Goal: Information Seeking & Learning: Check status

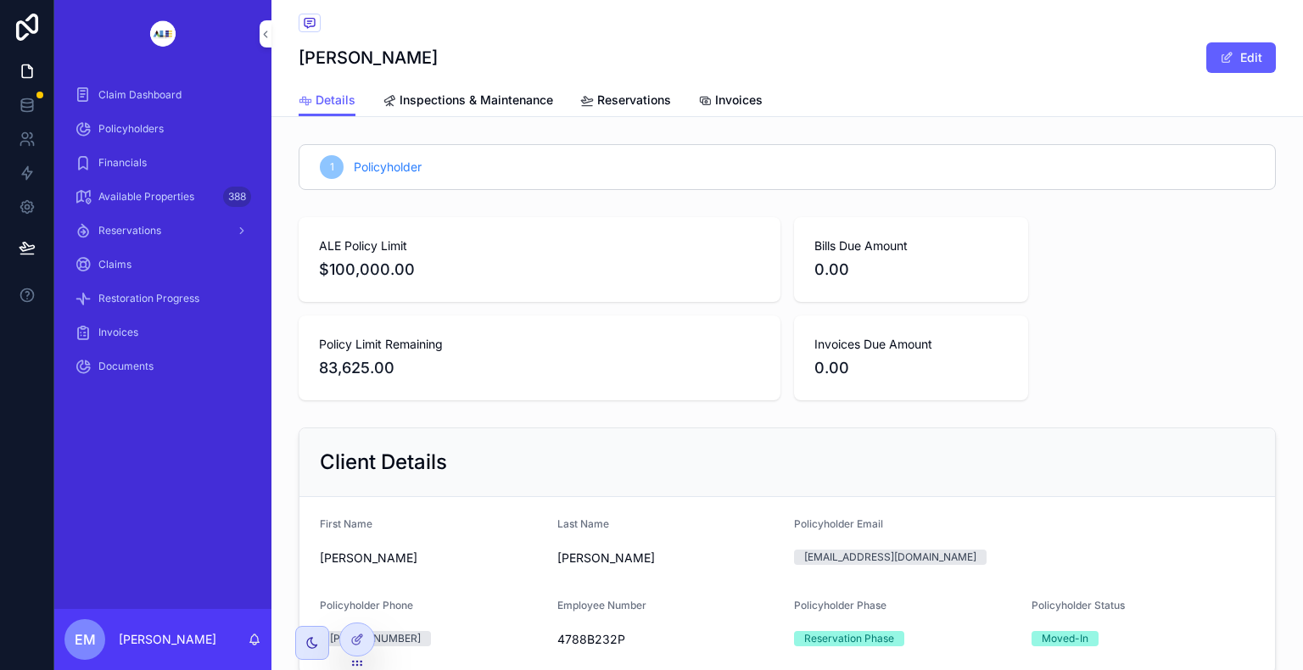
click at [136, 126] on span "Policyholders" at bounding box center [130, 129] width 65 height 14
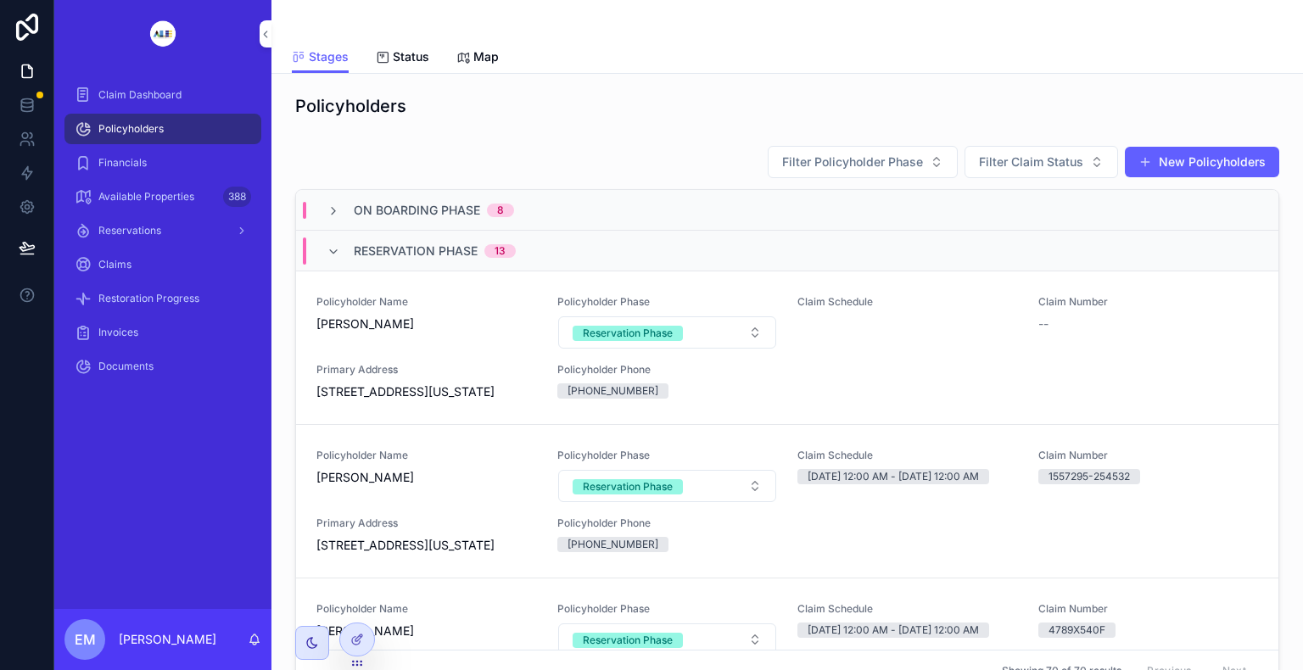
scroll to position [170, 0]
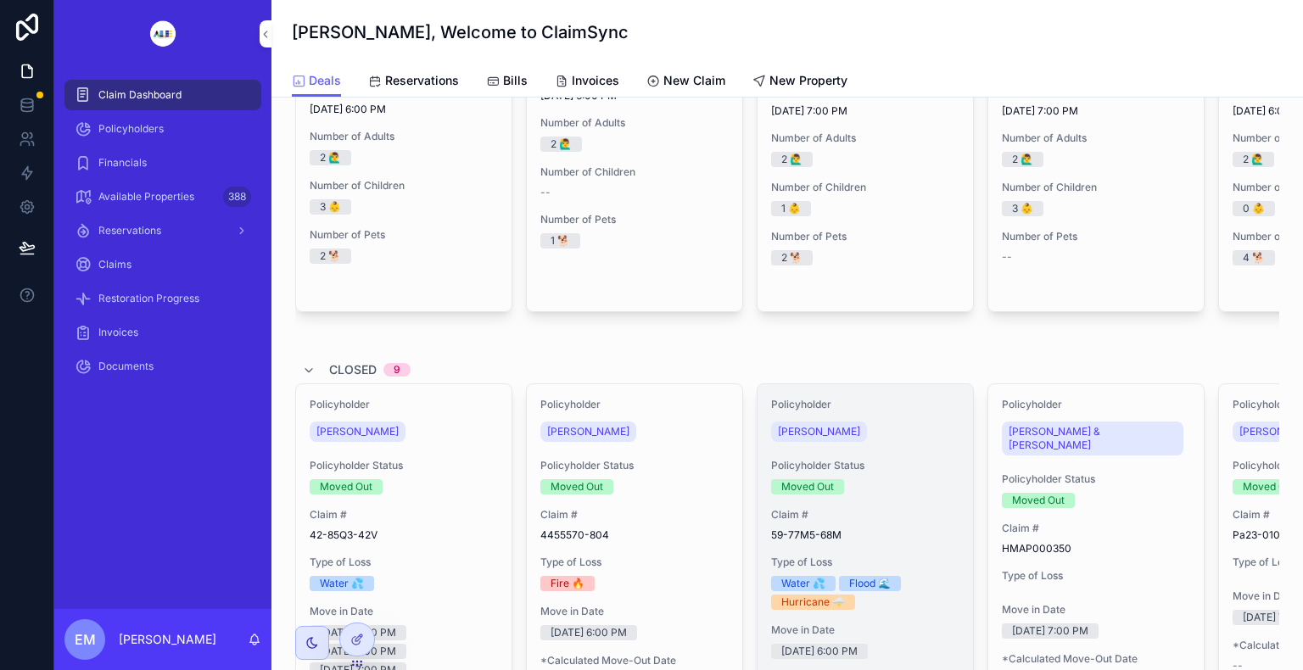
scroll to position [509, 0]
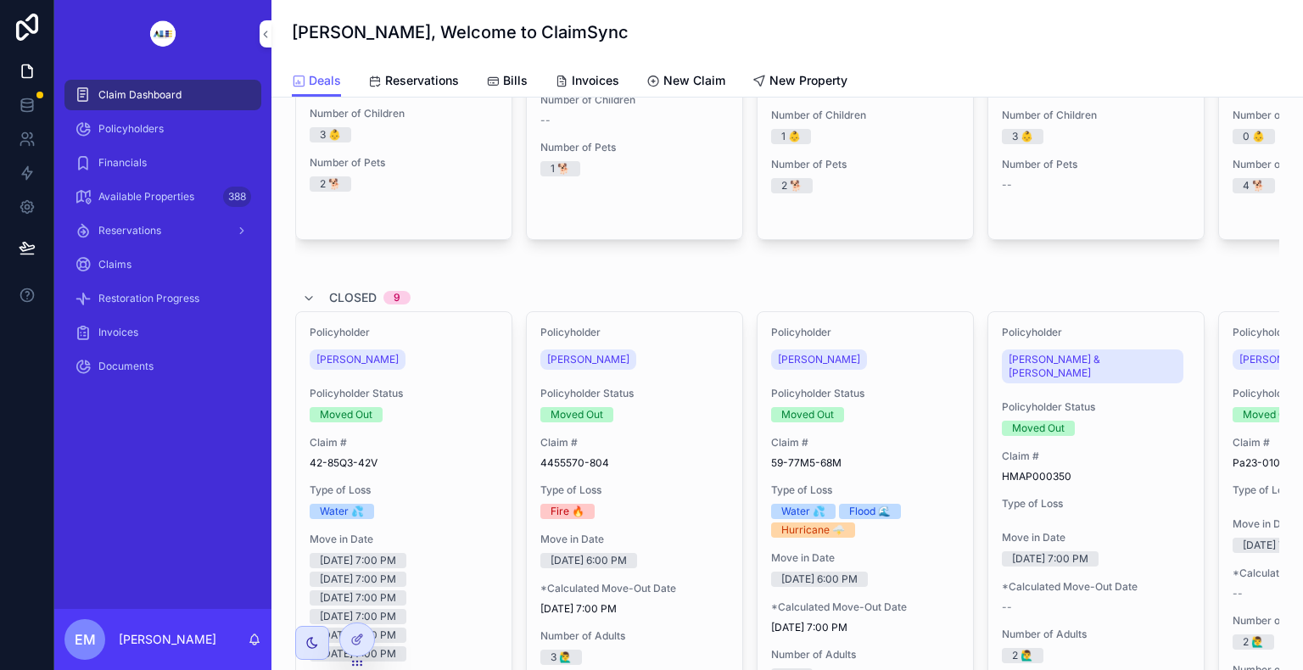
click at [114, 124] on span "Policyholders" at bounding box center [130, 129] width 65 height 14
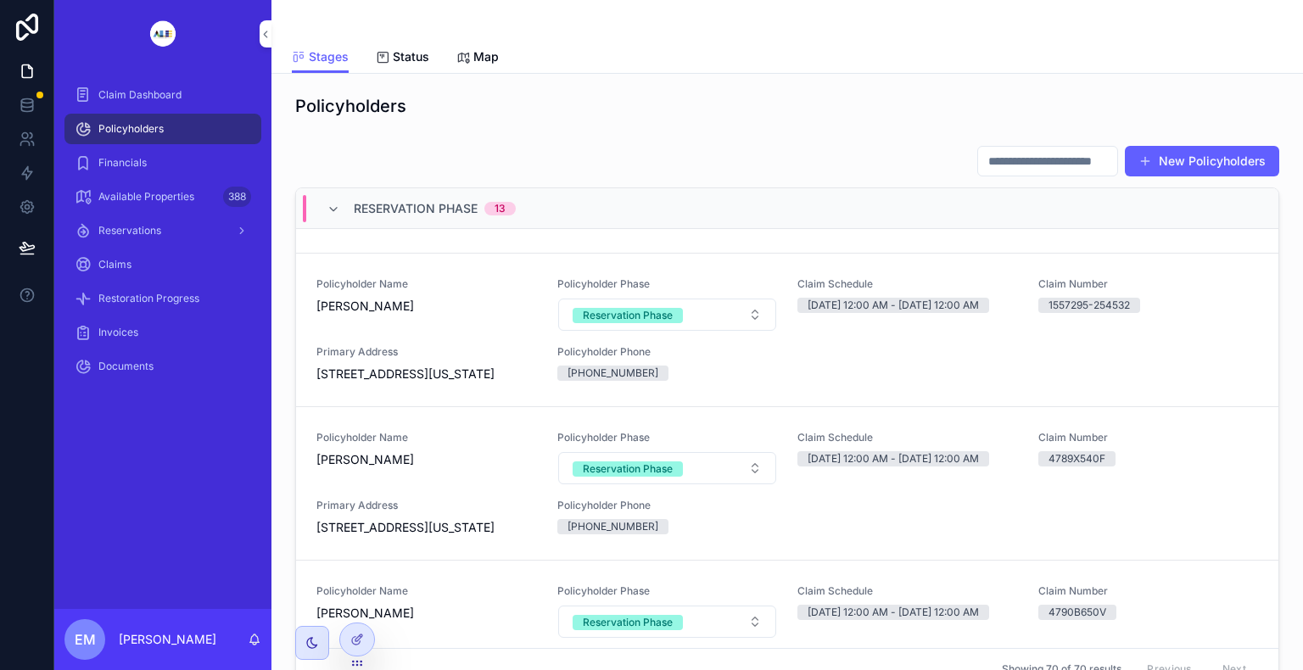
scroll to position [1216, 0]
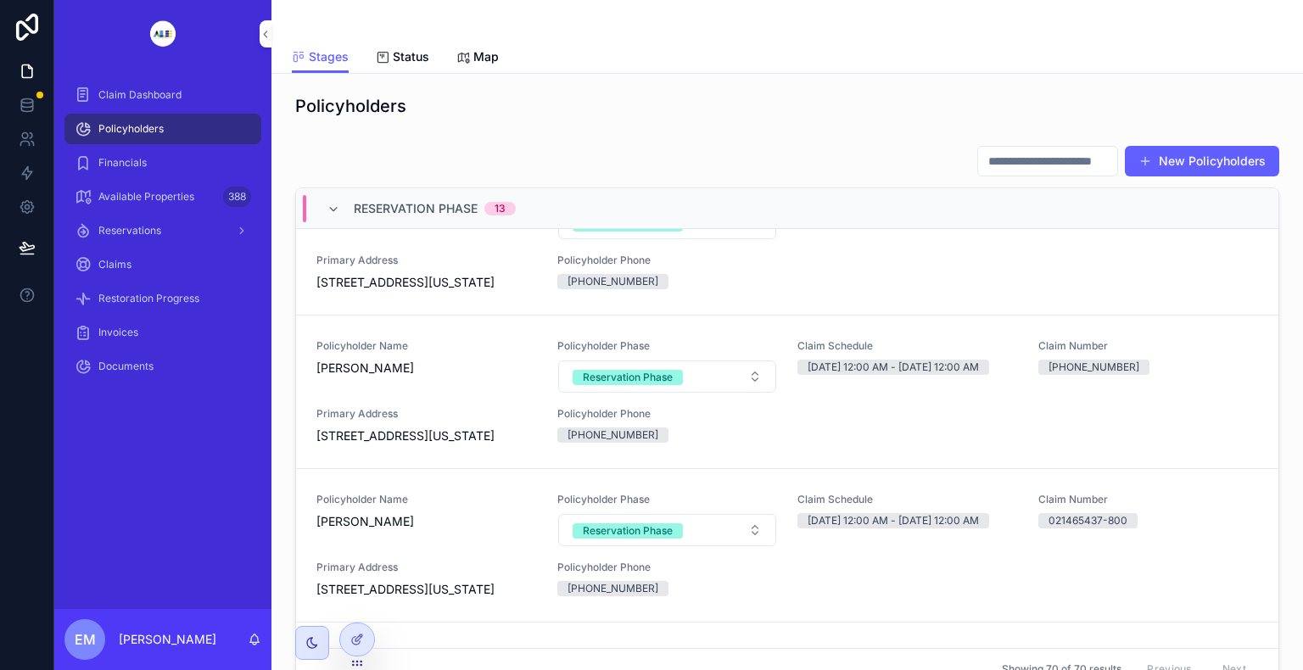
click at [382, 513] on span "[PERSON_NAME]" at bounding box center [426, 521] width 220 height 17
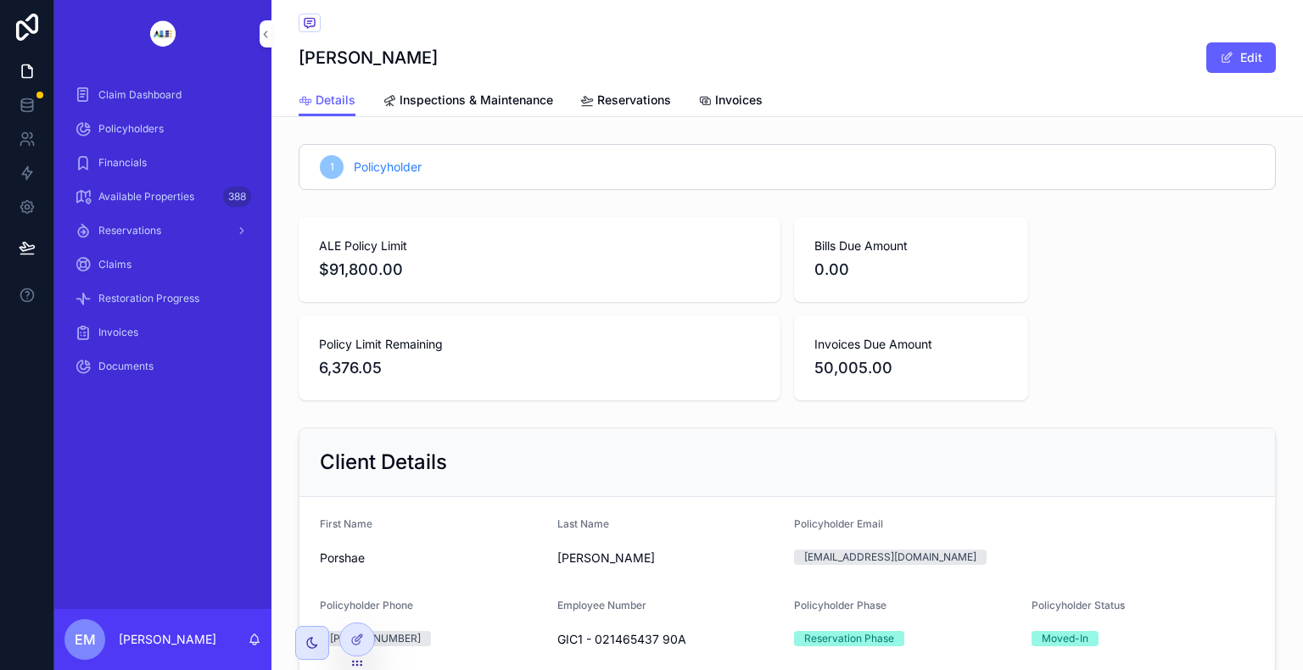
click at [705, 100] on div "Invoices" at bounding box center [730, 100] width 64 height 17
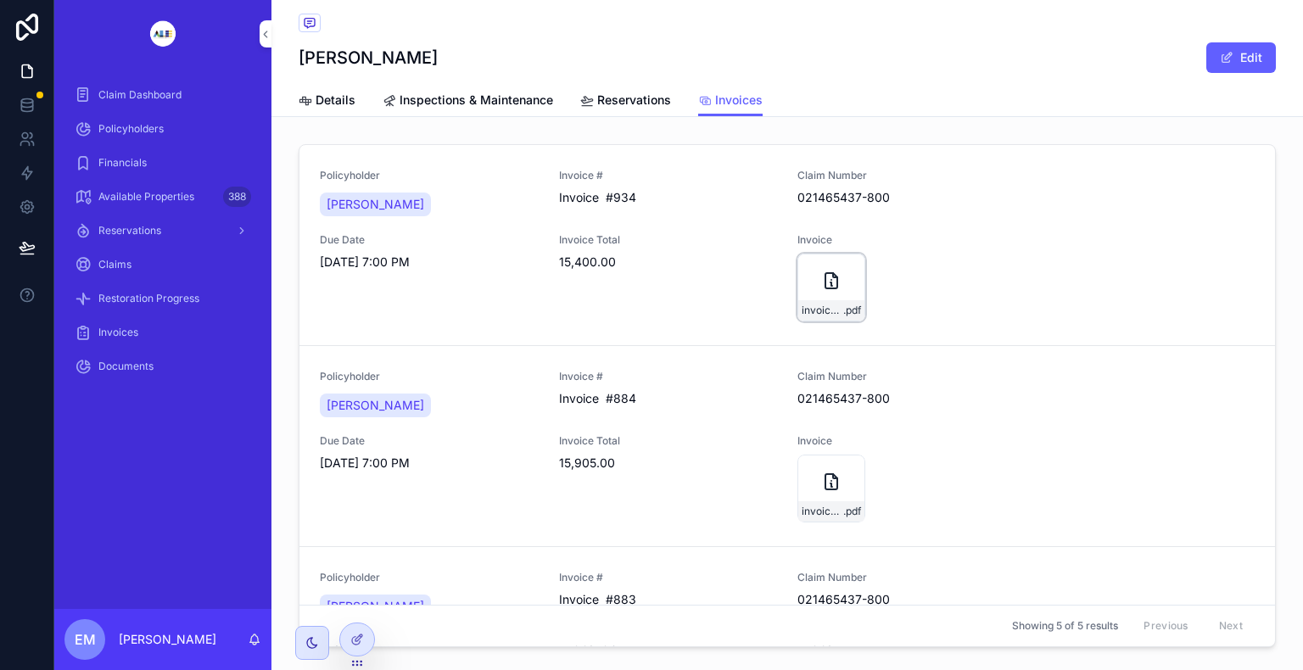
click at [821, 285] on icon "scrollable content" at bounding box center [831, 281] width 20 height 20
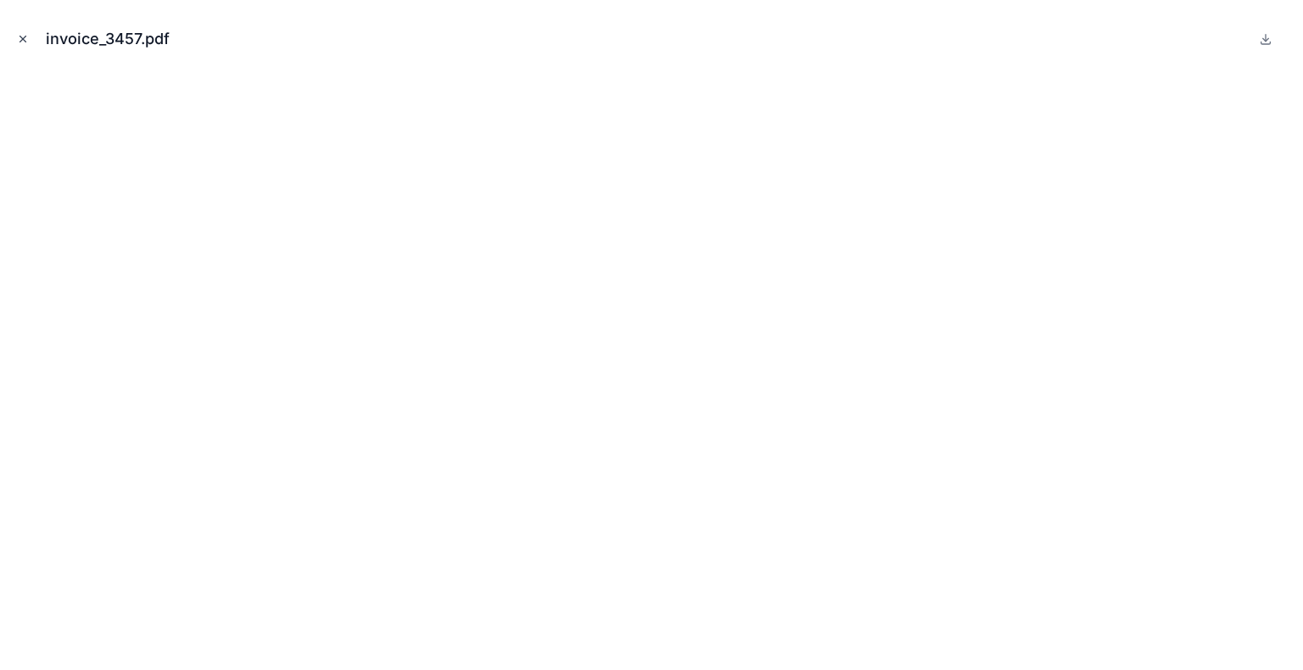
click at [20, 38] on icon "Close modal" at bounding box center [23, 39] width 12 height 12
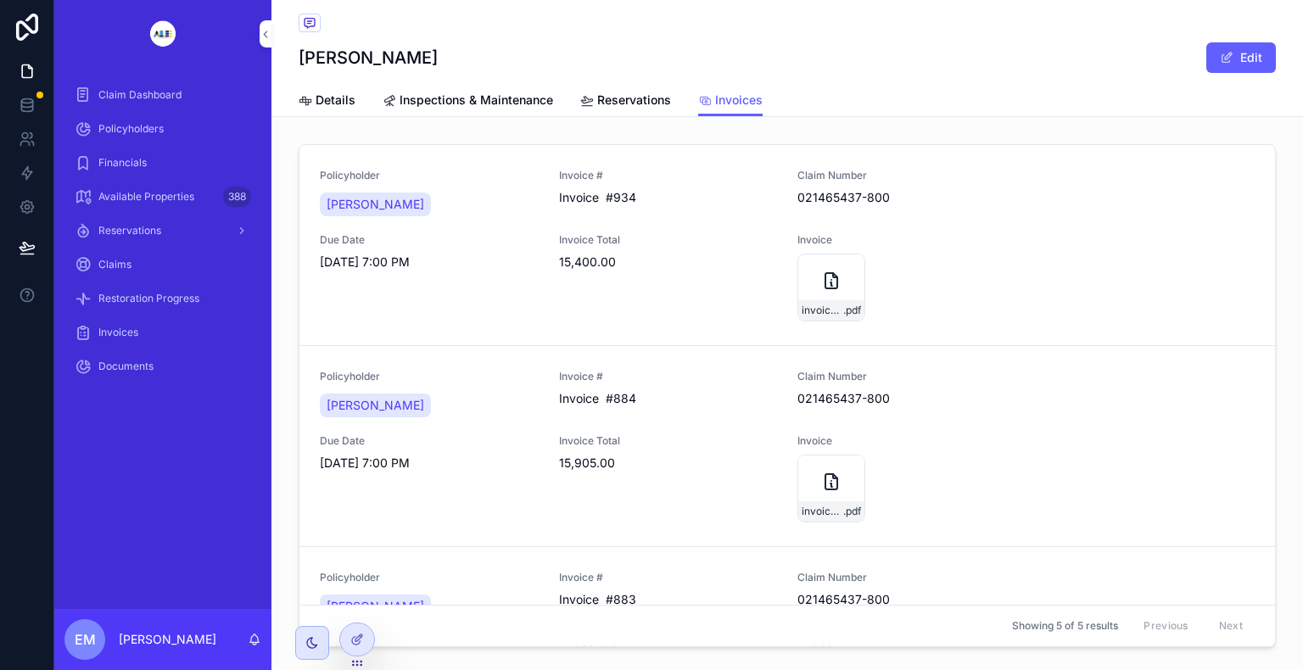
click at [343, 103] on span "Details" at bounding box center [335, 100] width 40 height 17
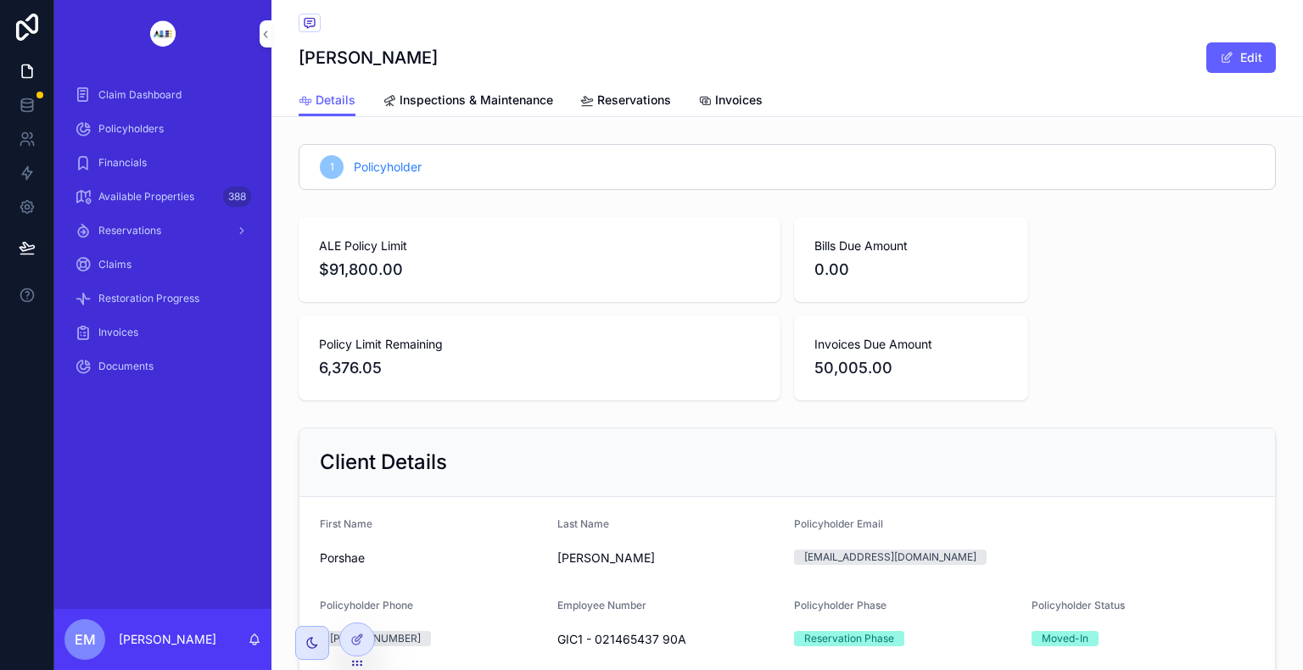
click at [715, 103] on span "Invoices" at bounding box center [738, 100] width 47 height 17
click at [704, 94] on div "Invoices" at bounding box center [730, 100] width 64 height 17
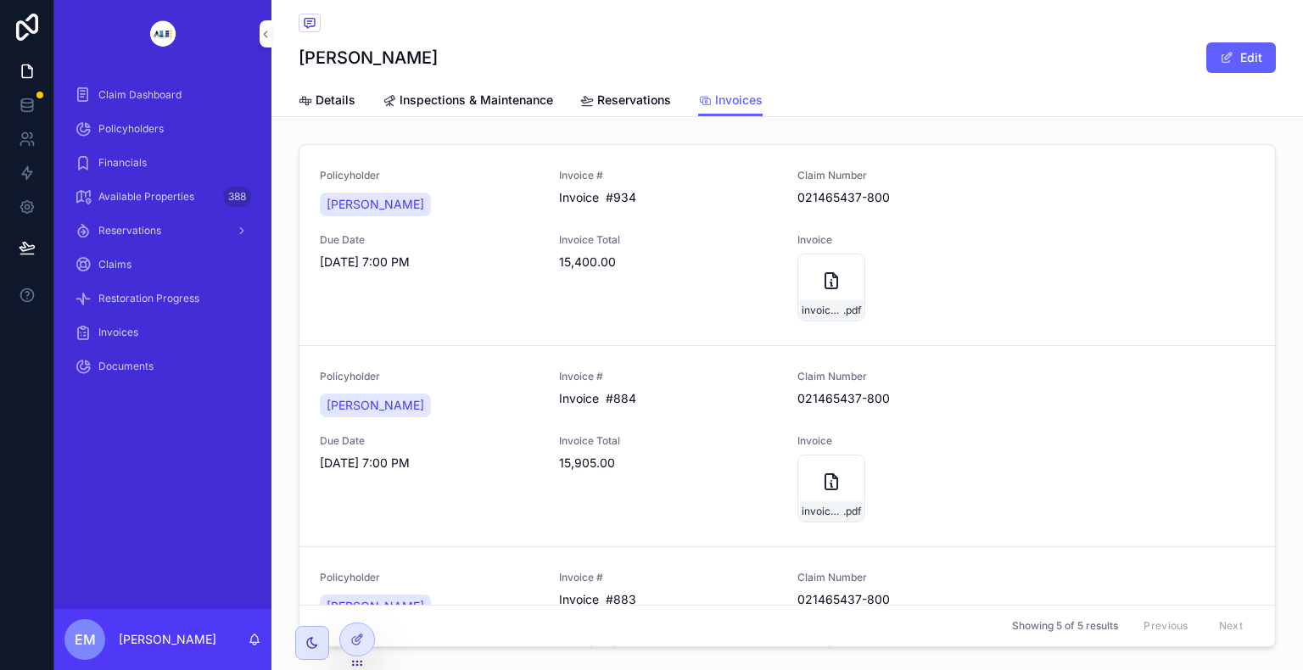
click at [618, 197] on span "Invoice #934" at bounding box center [668, 197] width 219 height 17
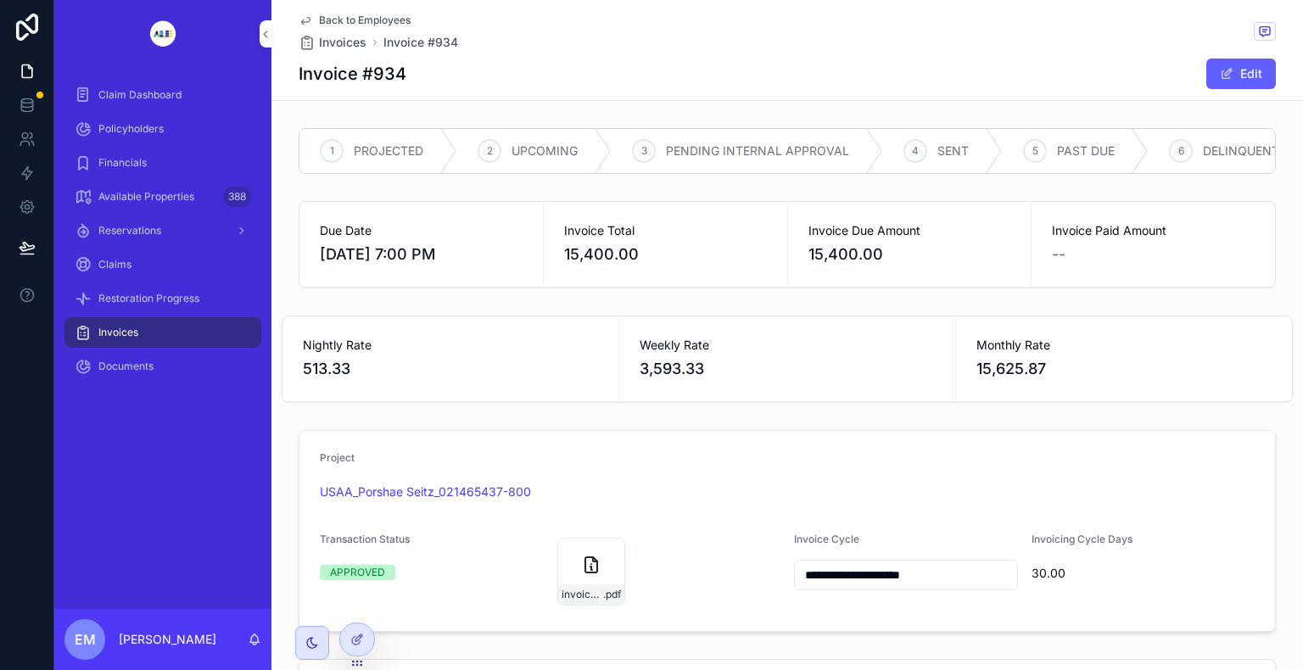
click at [302, 14] on icon "scrollable content" at bounding box center [305, 21] width 14 height 14
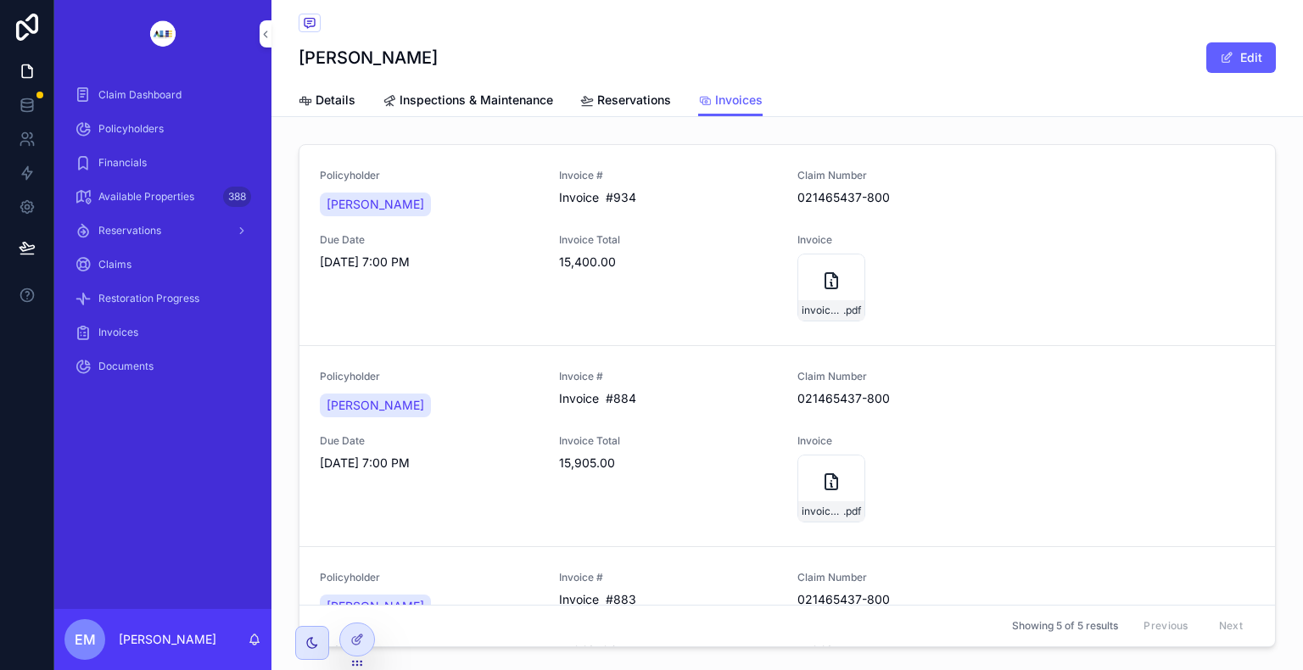
click at [604, 109] on link "Reservations" at bounding box center [625, 102] width 91 height 34
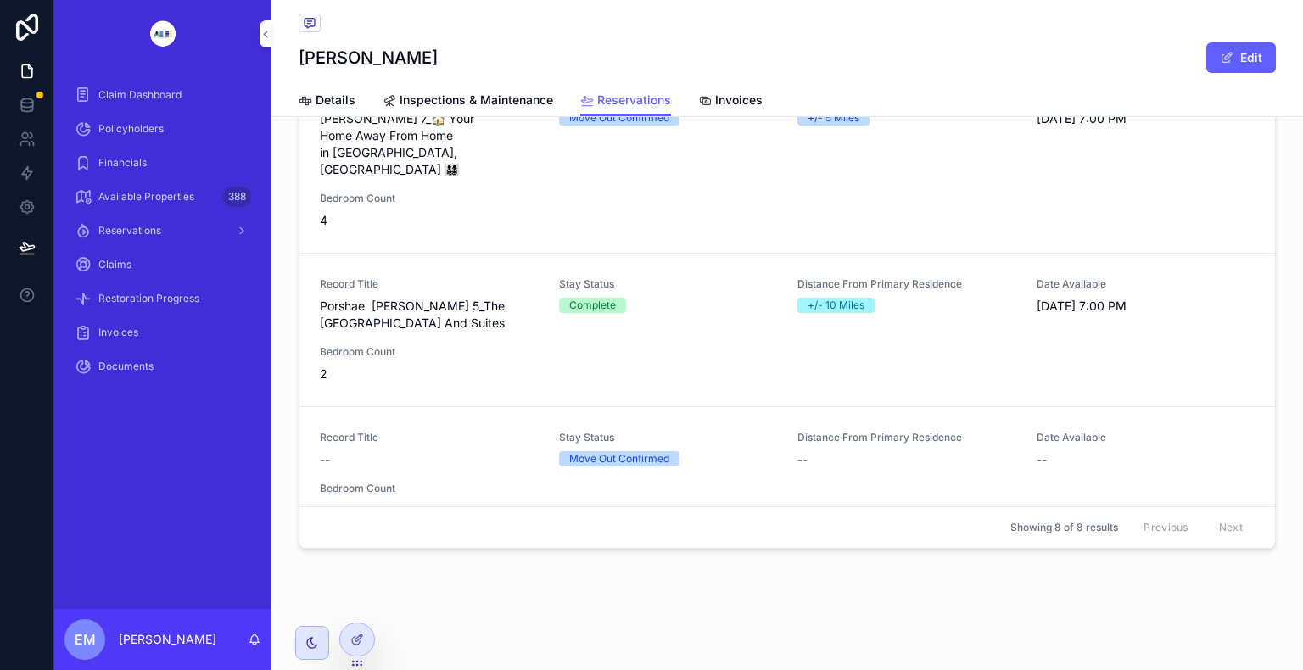
scroll to position [680, 0]
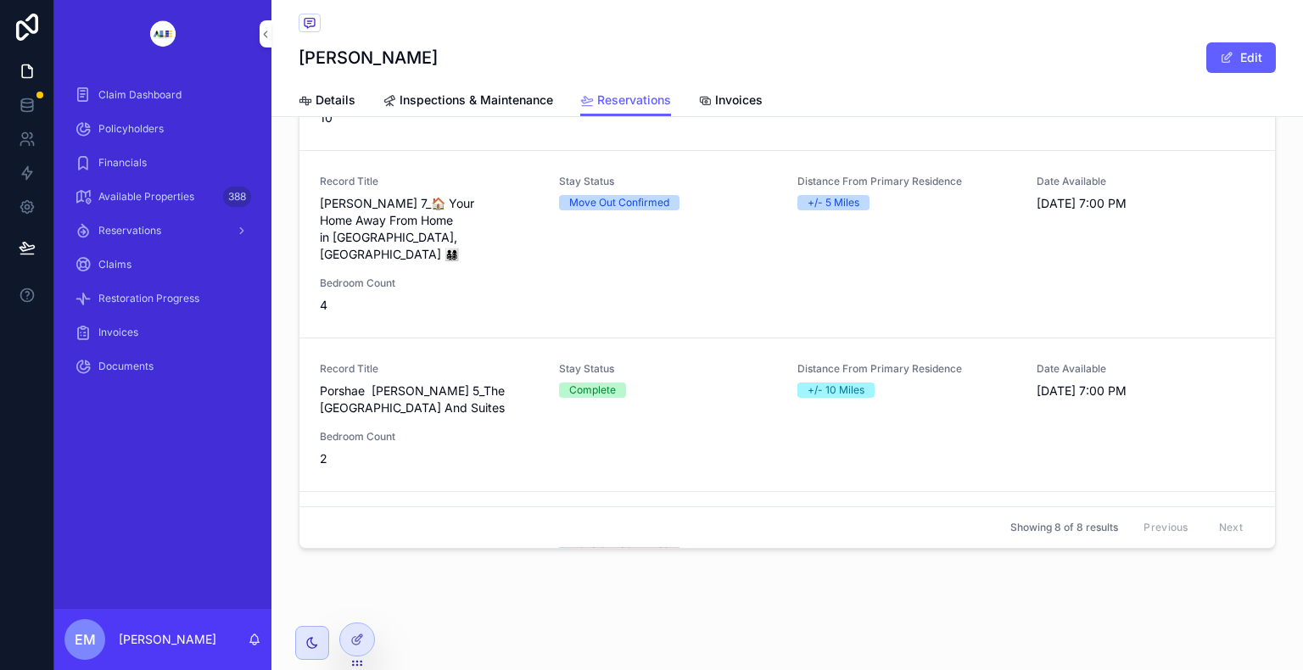
click at [459, 204] on span "[PERSON_NAME] 7_🏠 Your Home Away From Home in [GEOGRAPHIC_DATA], [GEOGRAPHIC_DA…" at bounding box center [429, 229] width 219 height 68
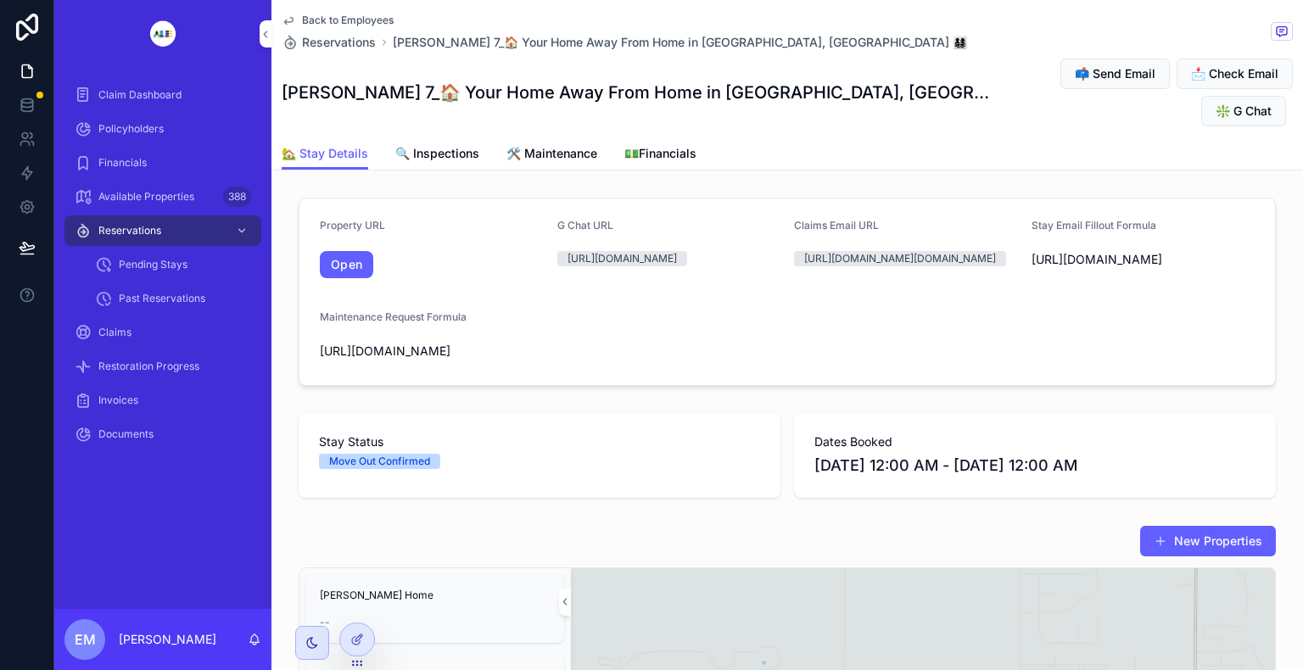
click at [688, 145] on span "💵Financials" at bounding box center [660, 153] width 72 height 17
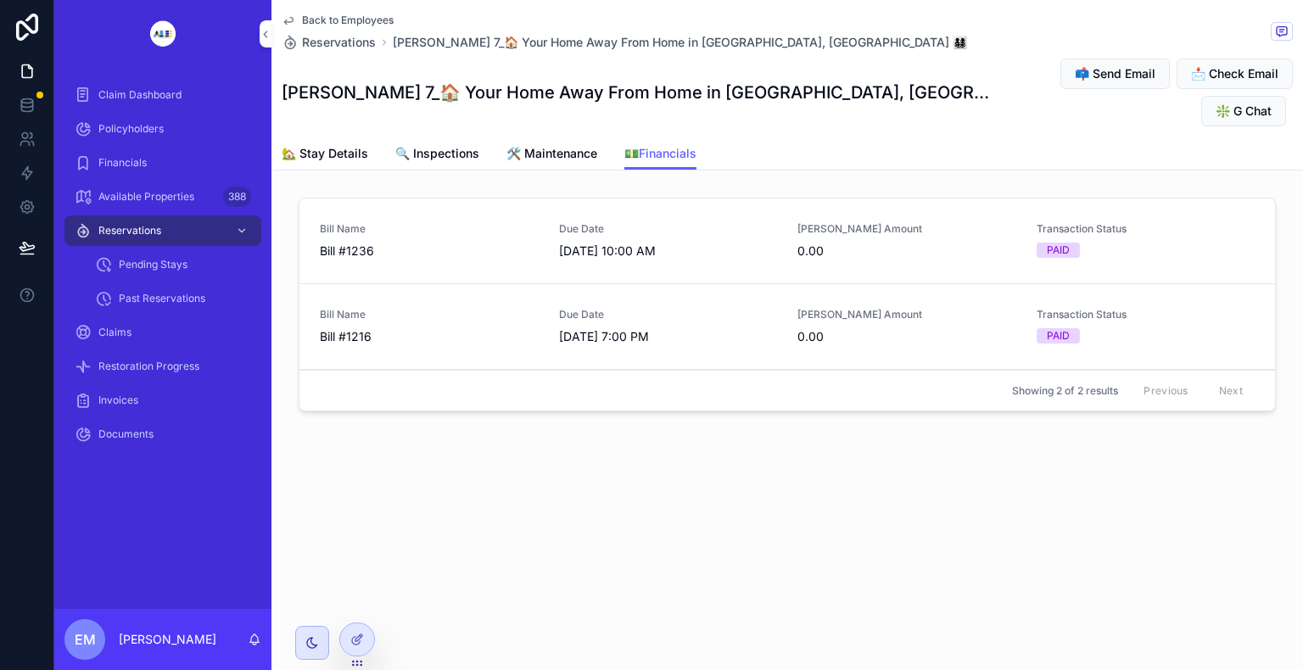
click at [1052, 243] on div "PAID" at bounding box center [1057, 250] width 23 height 15
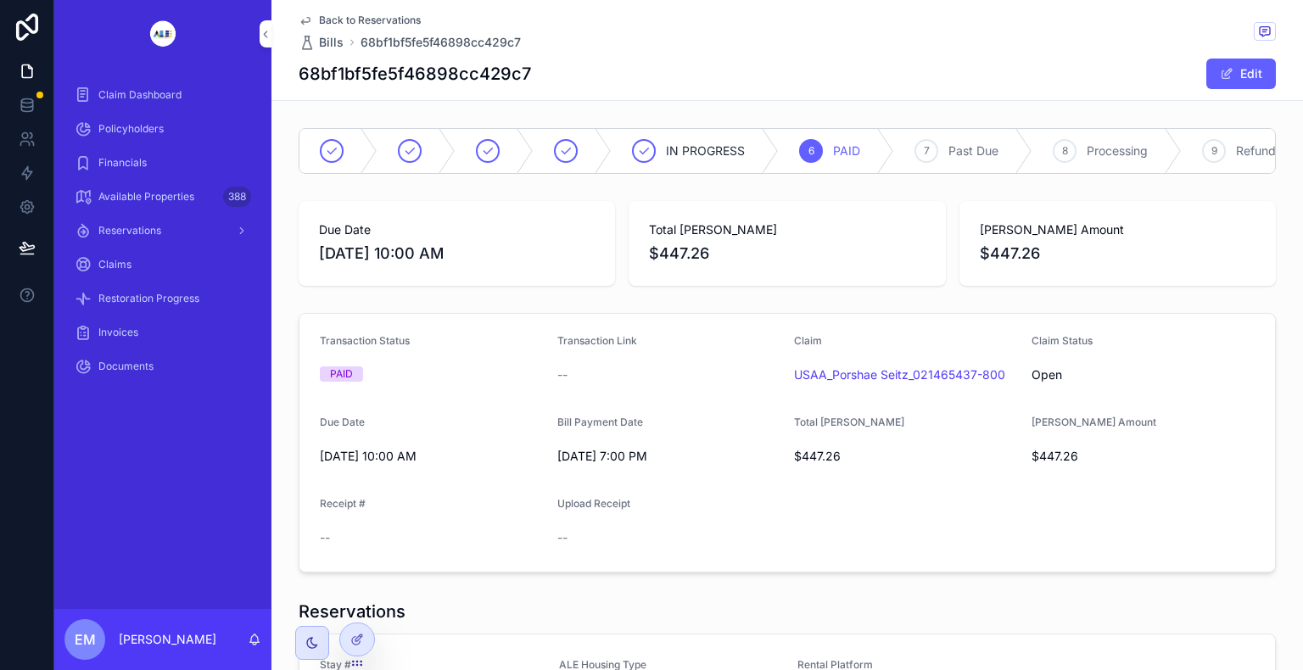
click at [388, 18] on span "Back to Reservations" at bounding box center [370, 21] width 102 height 14
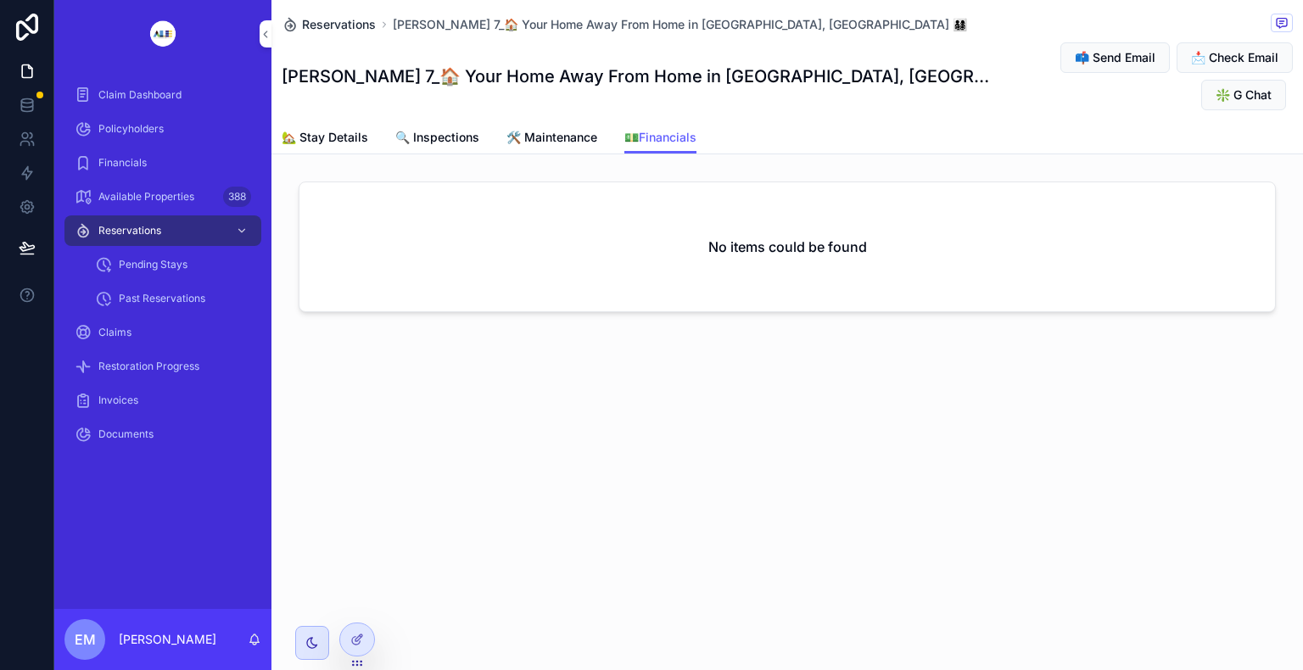
click at [332, 29] on span "Reservations" at bounding box center [339, 24] width 74 height 17
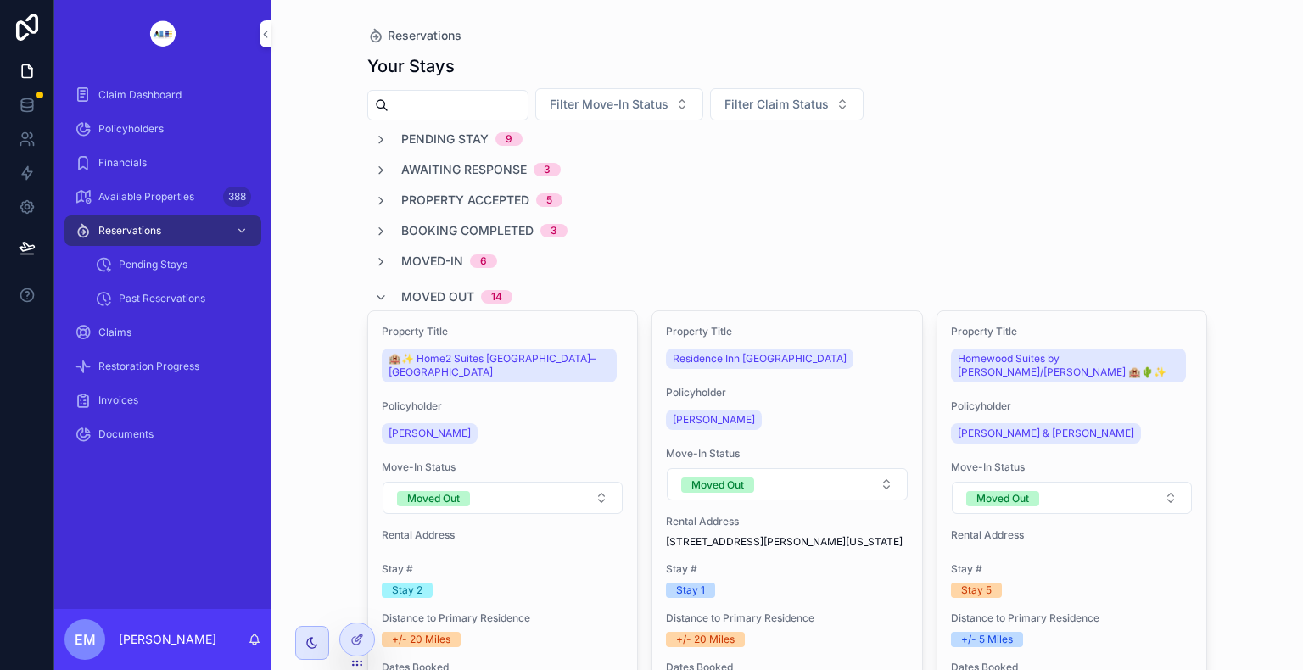
click at [461, 108] on input "scrollable content" at bounding box center [457, 105] width 139 height 24
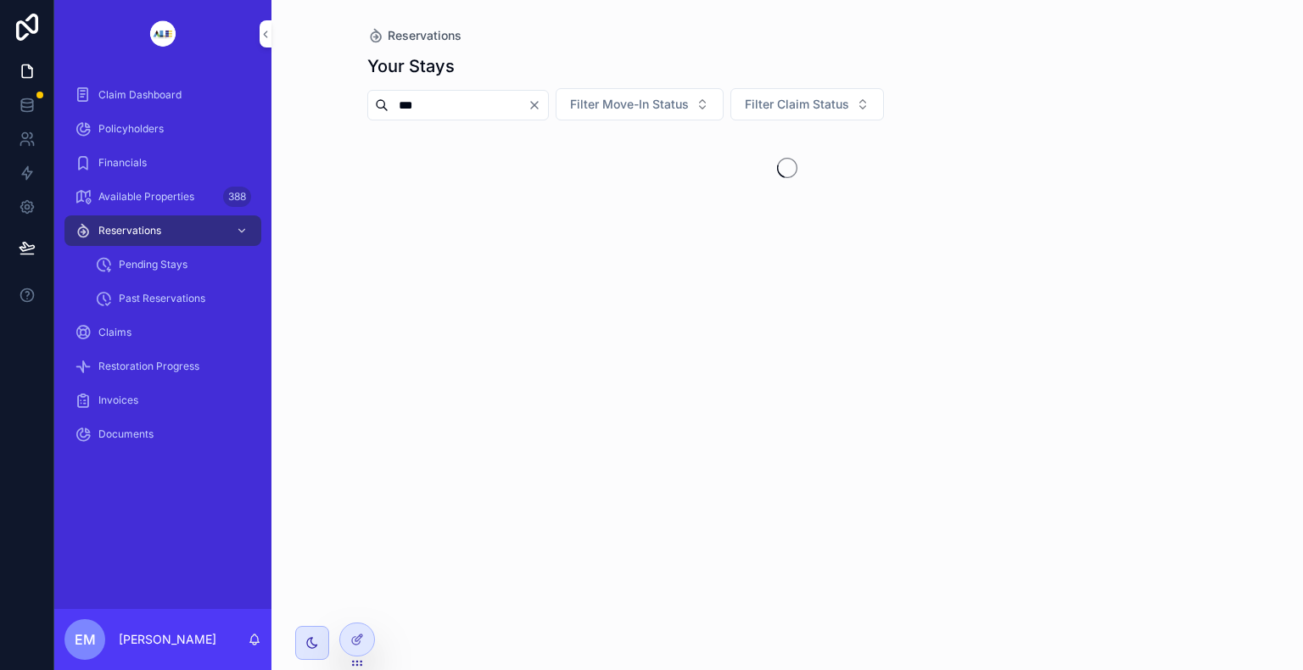
click at [463, 108] on input "***" at bounding box center [457, 105] width 139 height 24
type input "*"
click at [834, 113] on button "Filter Claim Status" at bounding box center [806, 104] width 153 height 32
click at [848, 101] on span "Filter Claim Status" at bounding box center [797, 104] width 104 height 17
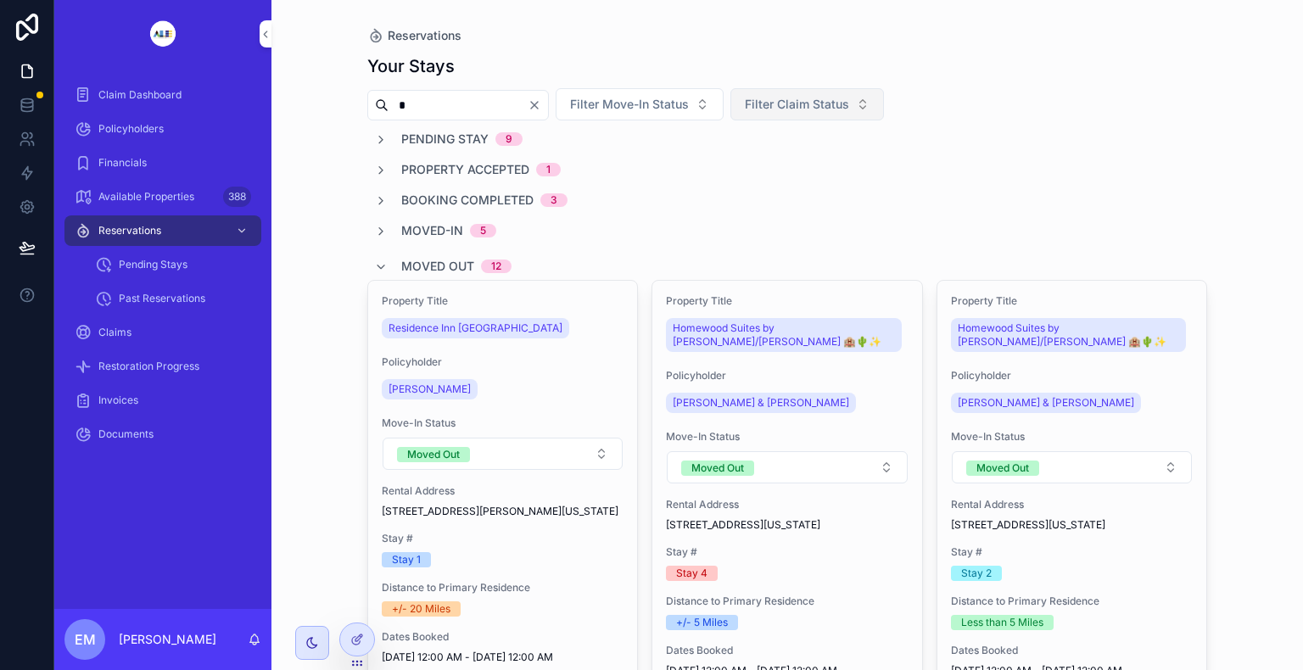
click at [848, 101] on span "Filter Claim Status" at bounding box center [797, 104] width 104 height 17
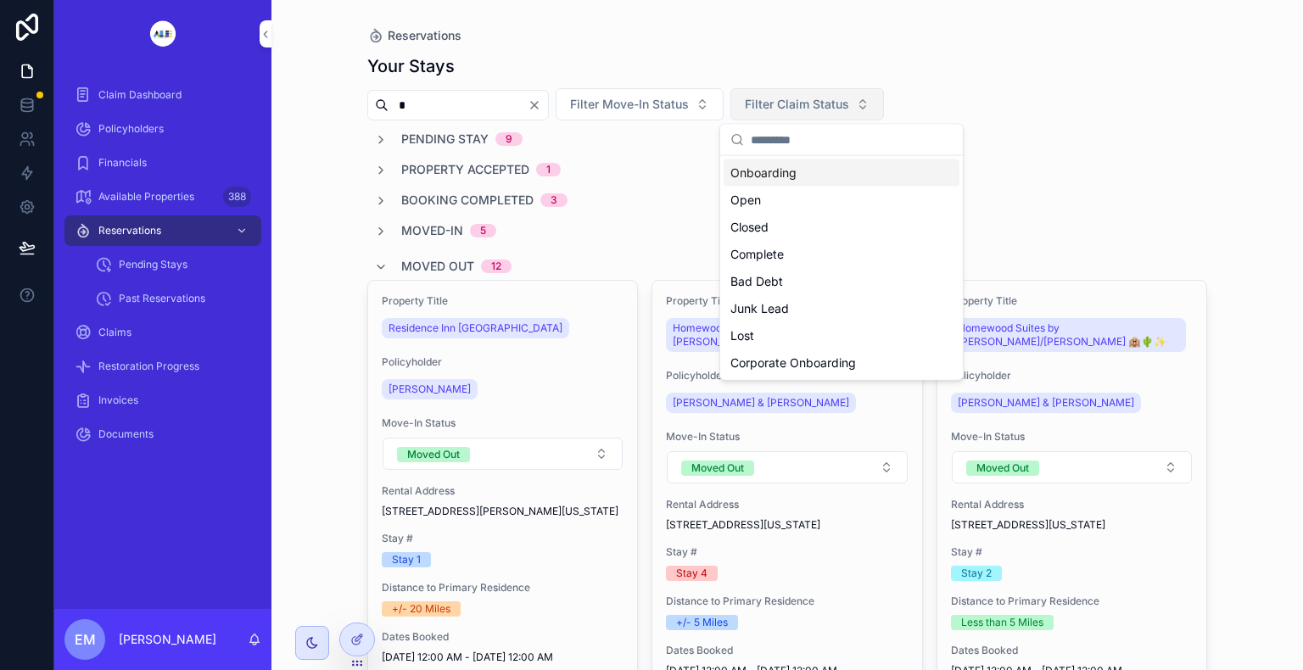
click at [848, 101] on span "Filter Claim Status" at bounding box center [797, 104] width 104 height 17
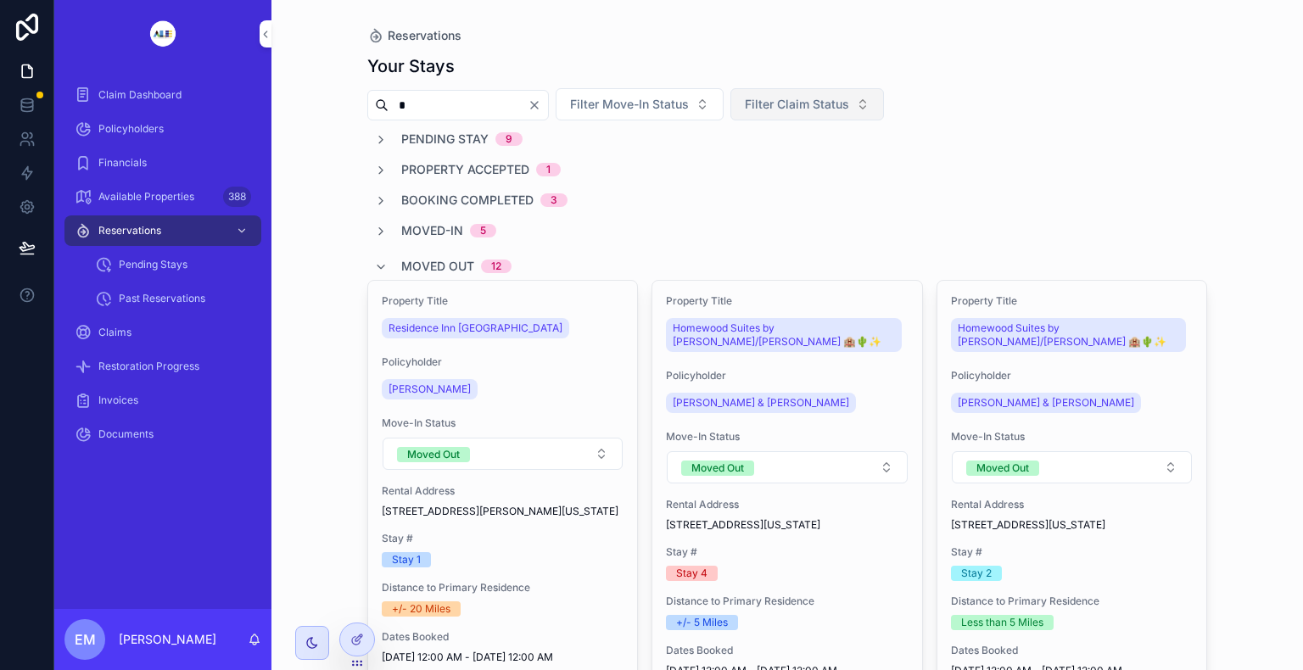
click at [848, 101] on span "Filter Claim Status" at bounding box center [797, 104] width 104 height 17
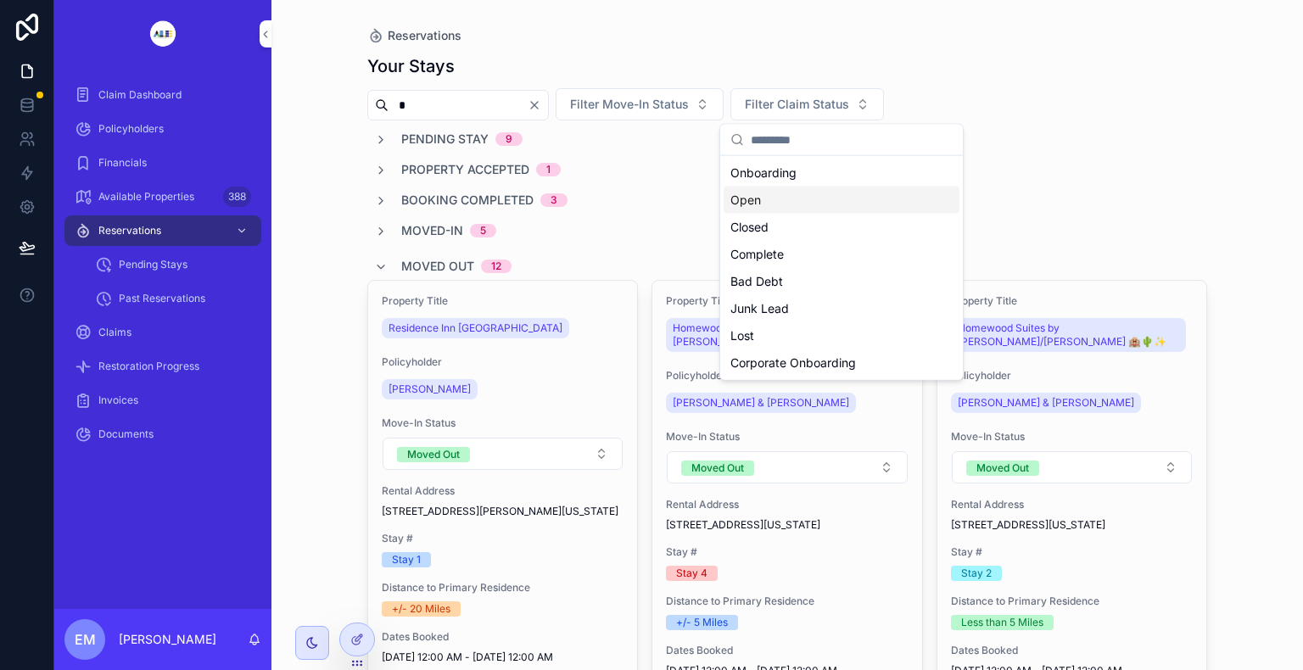
click at [821, 206] on div "Open" at bounding box center [841, 200] width 236 height 27
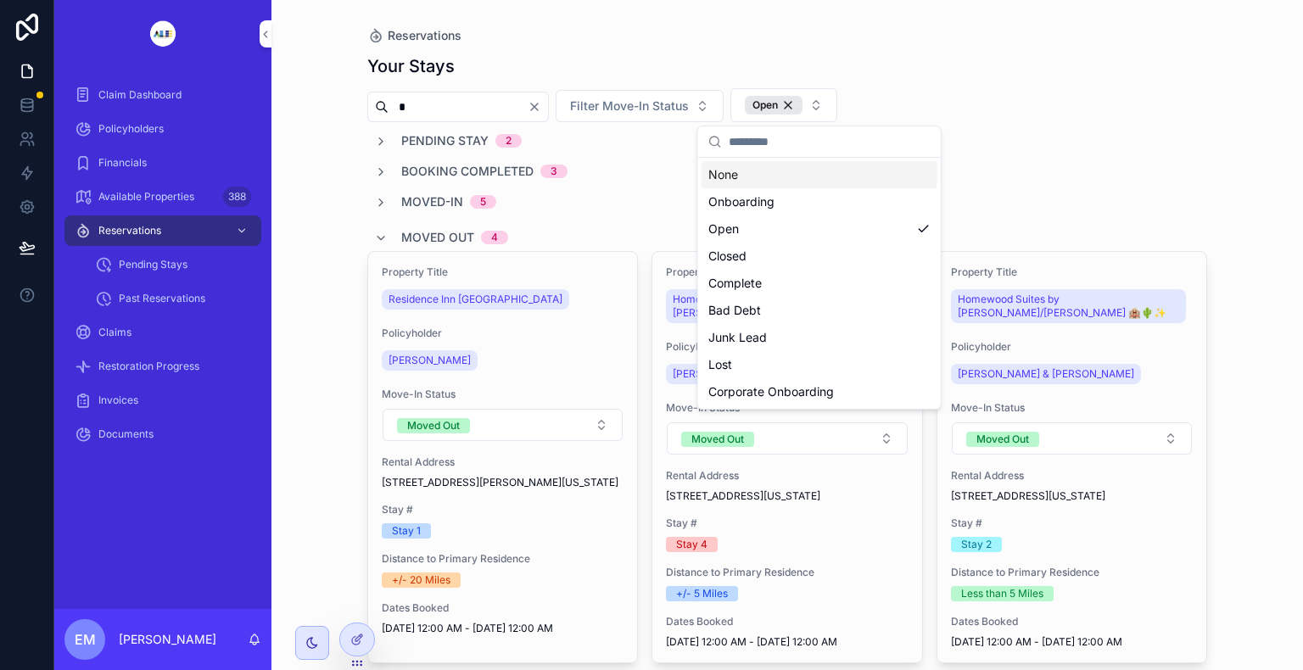
click at [1011, 200] on div "Moved-in 5" at bounding box center [787, 201] width 840 height 17
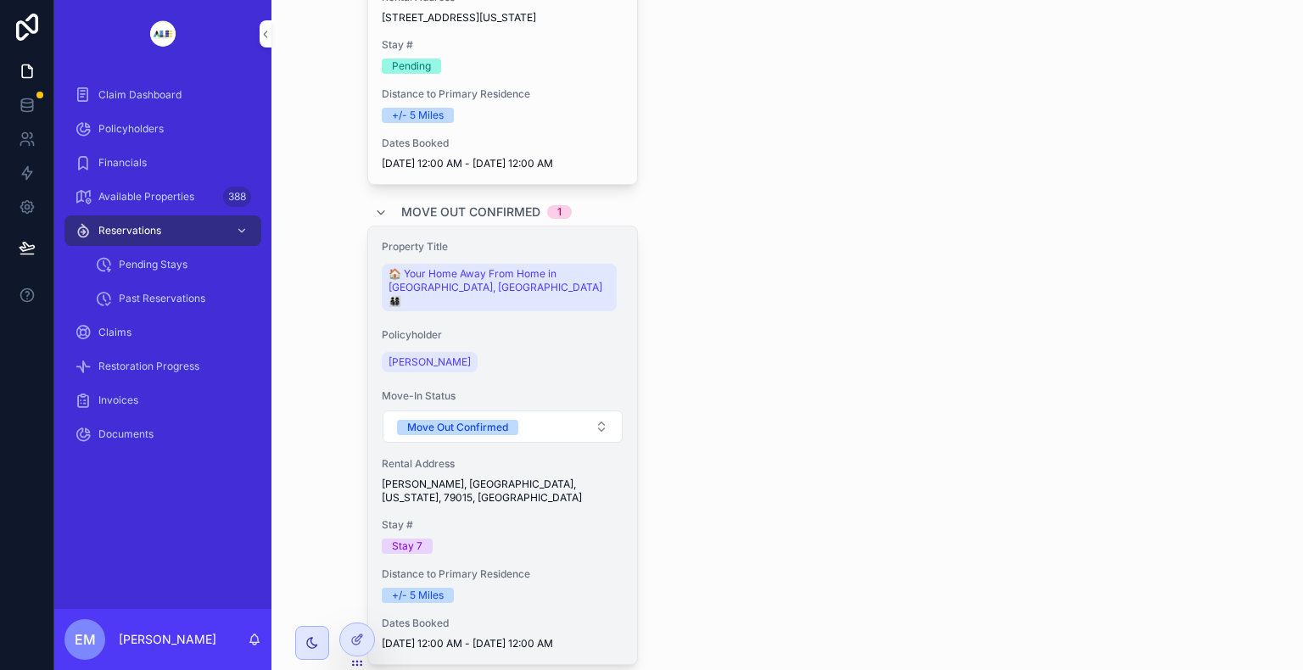
scroll to position [2290, 0]
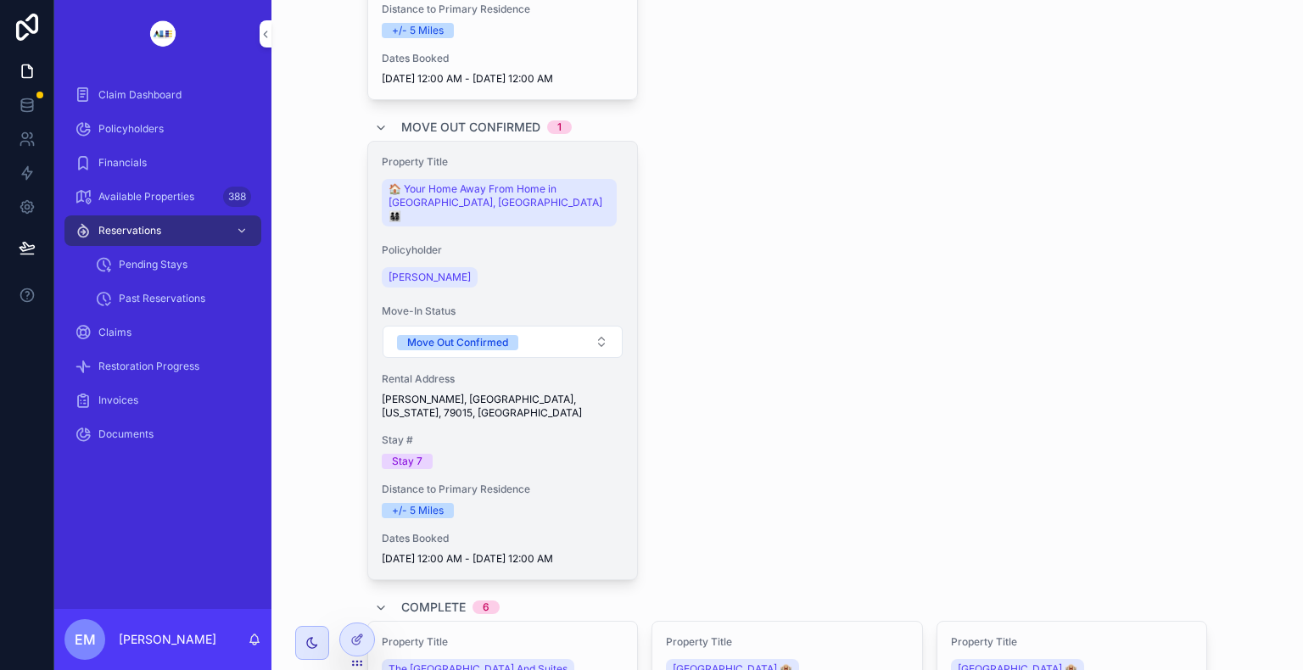
click at [527, 469] on div "Stay # Stay 7" at bounding box center [503, 451] width 243 height 36
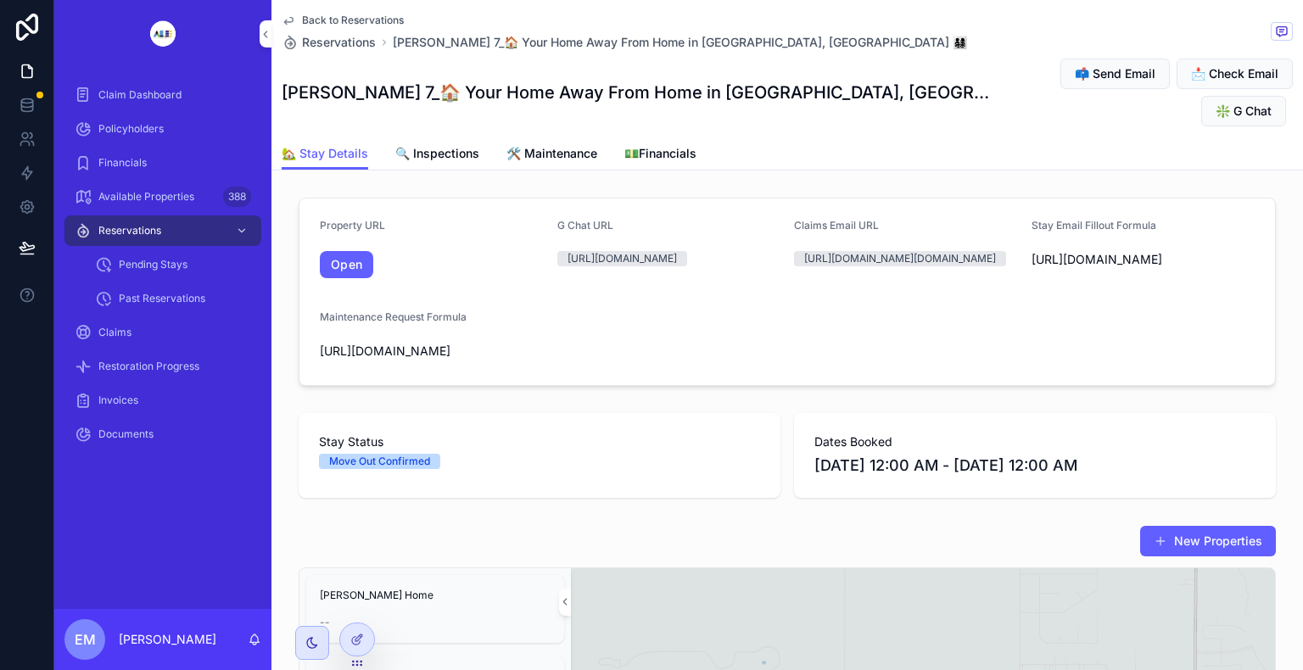
click at [668, 145] on span "💵Financials" at bounding box center [660, 153] width 72 height 17
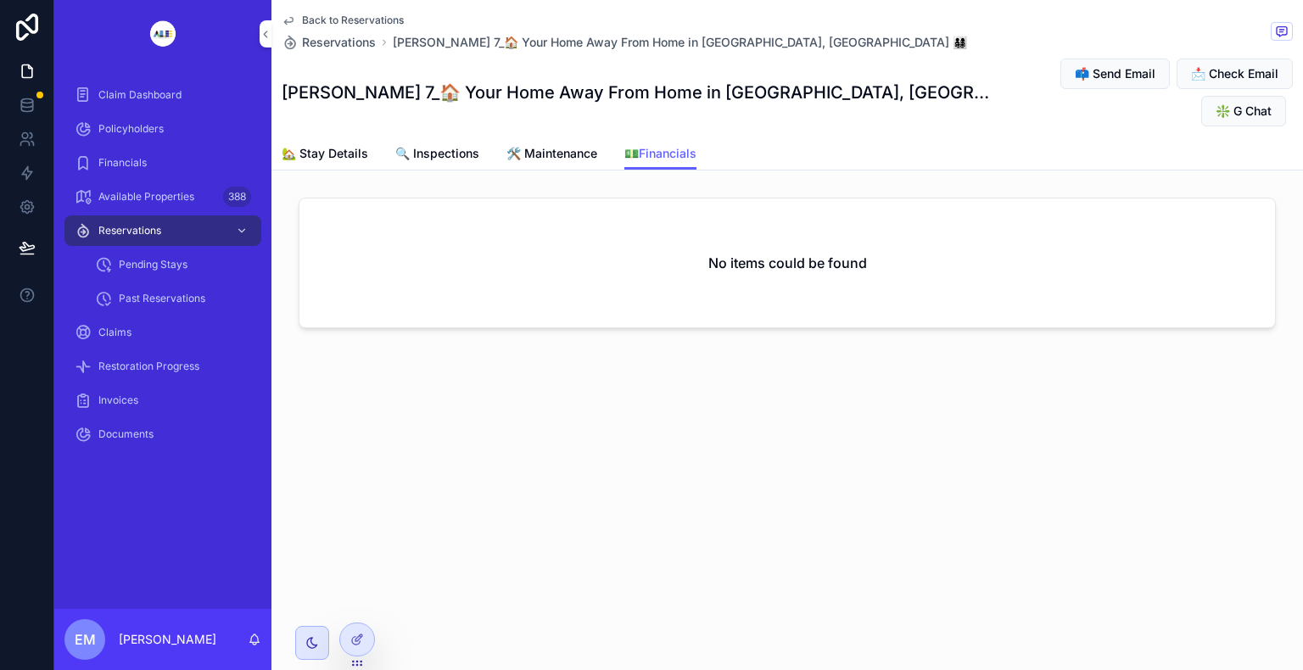
click at [148, 225] on span "Reservations" at bounding box center [129, 231] width 63 height 14
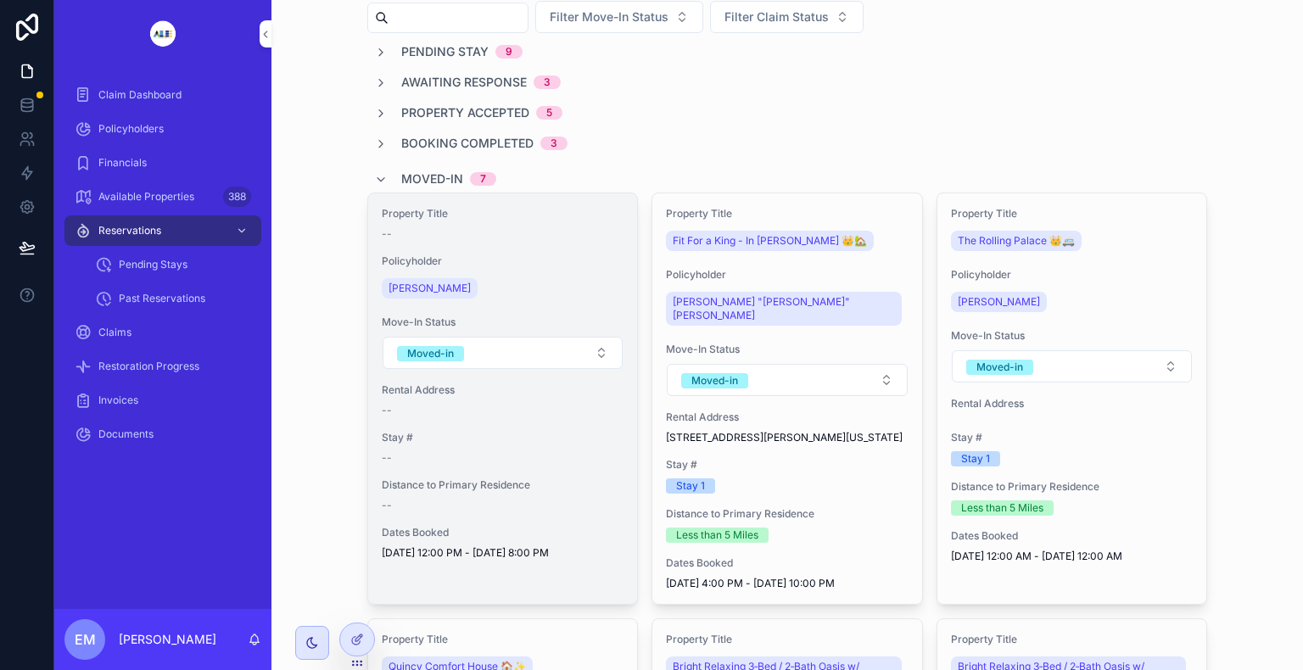
scroll to position [85, 0]
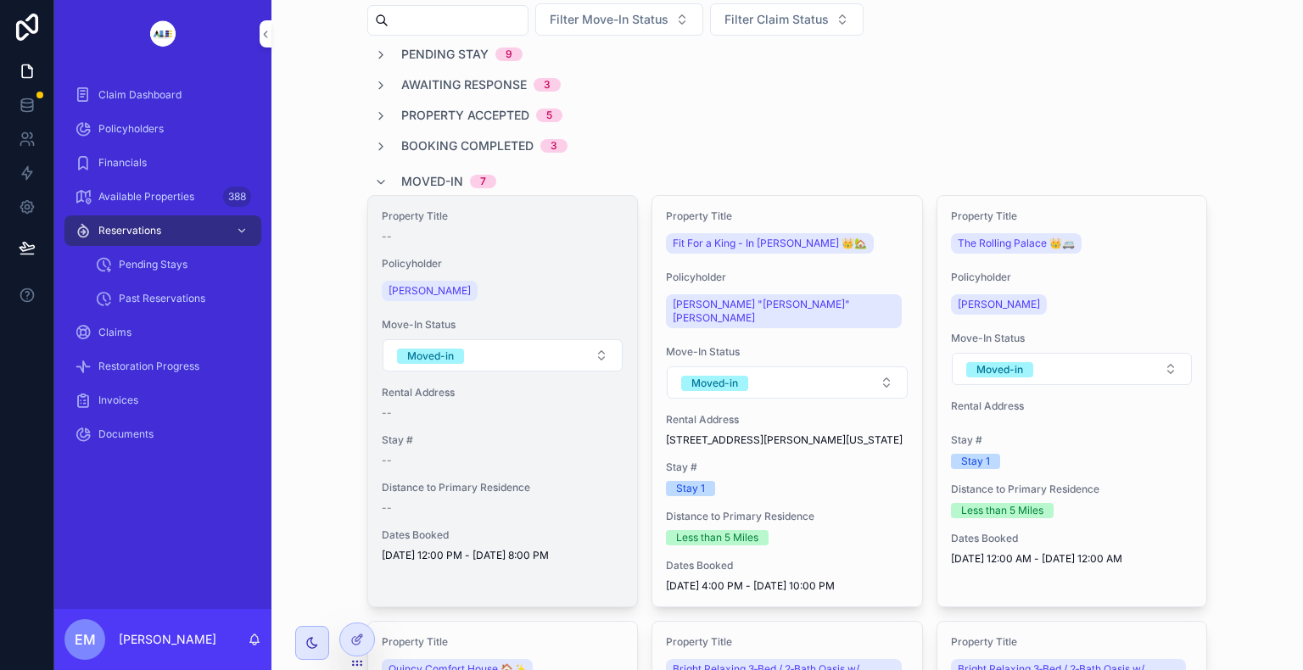
click at [574, 466] on div "Property Title -- Policyholder [PERSON_NAME] Move-In Status Moved-in Rental Add…" at bounding box center [503, 386] width 270 height 380
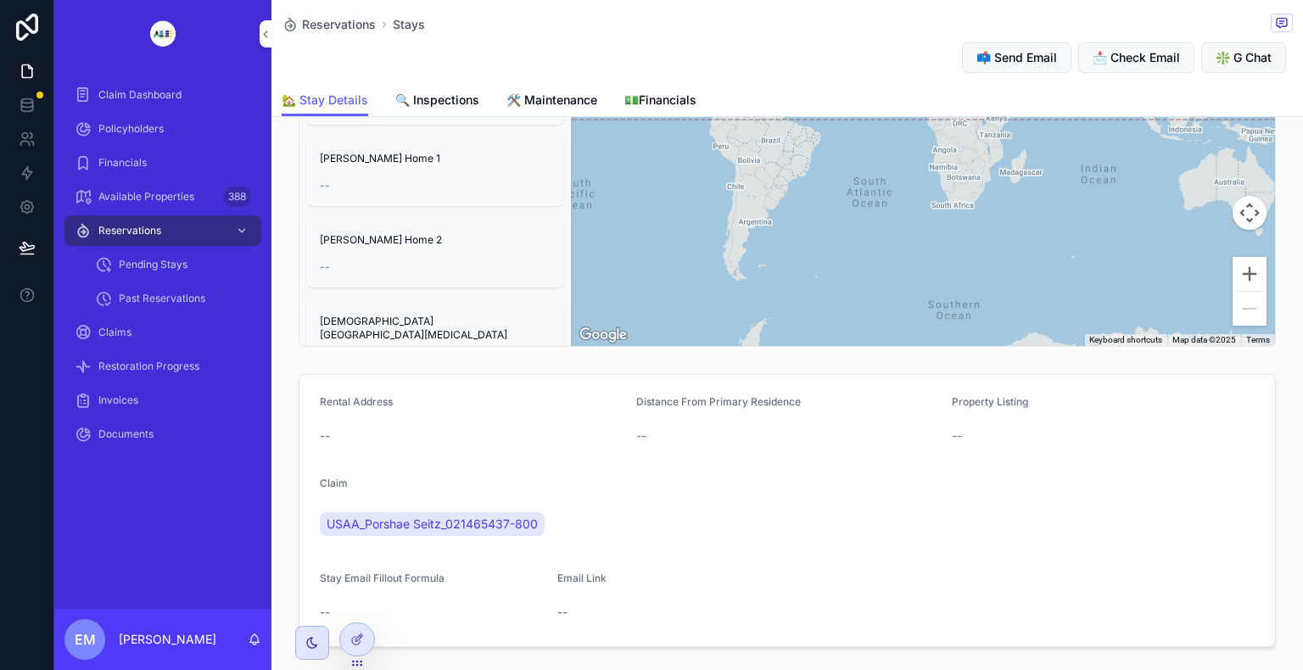
scroll to position [678, 0]
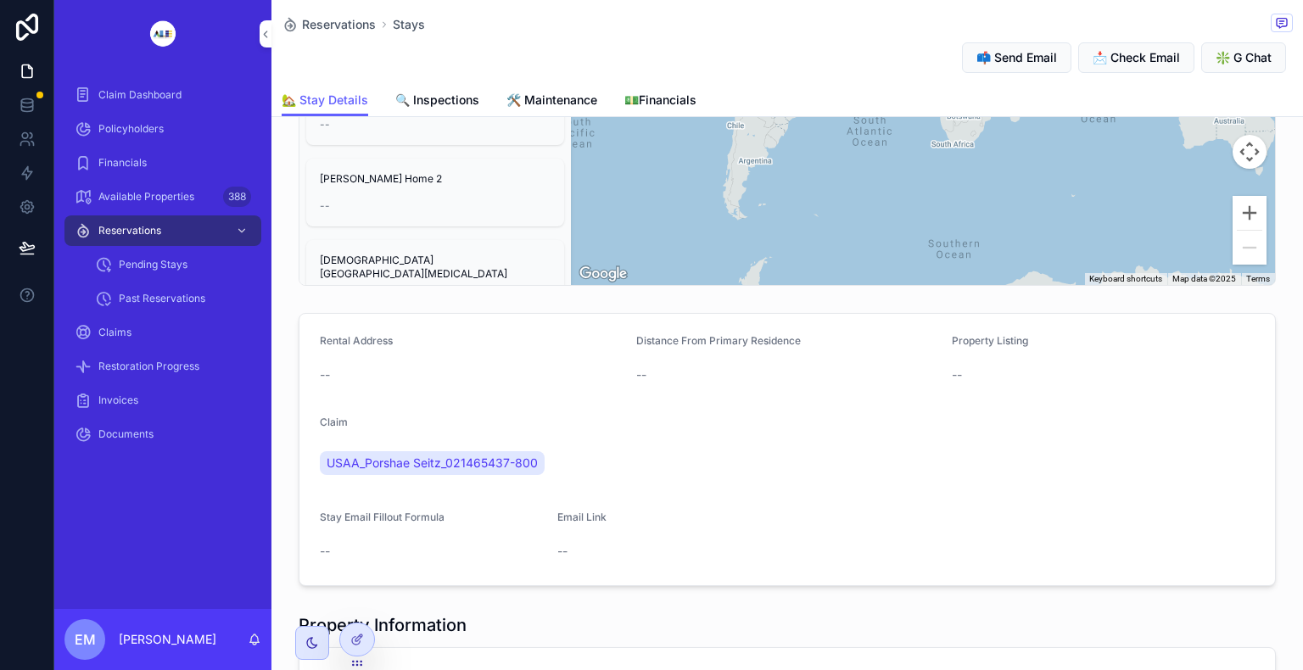
click at [644, 102] on span "💵Financials" at bounding box center [660, 100] width 72 height 17
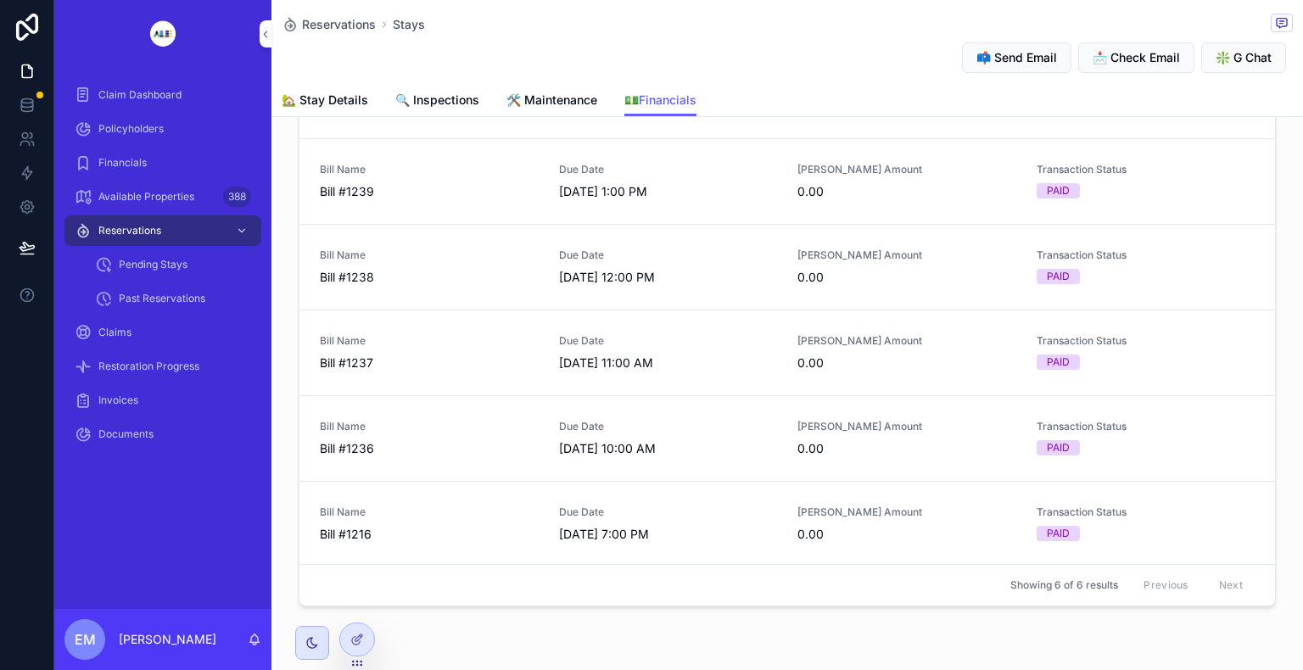
scroll to position [98, 0]
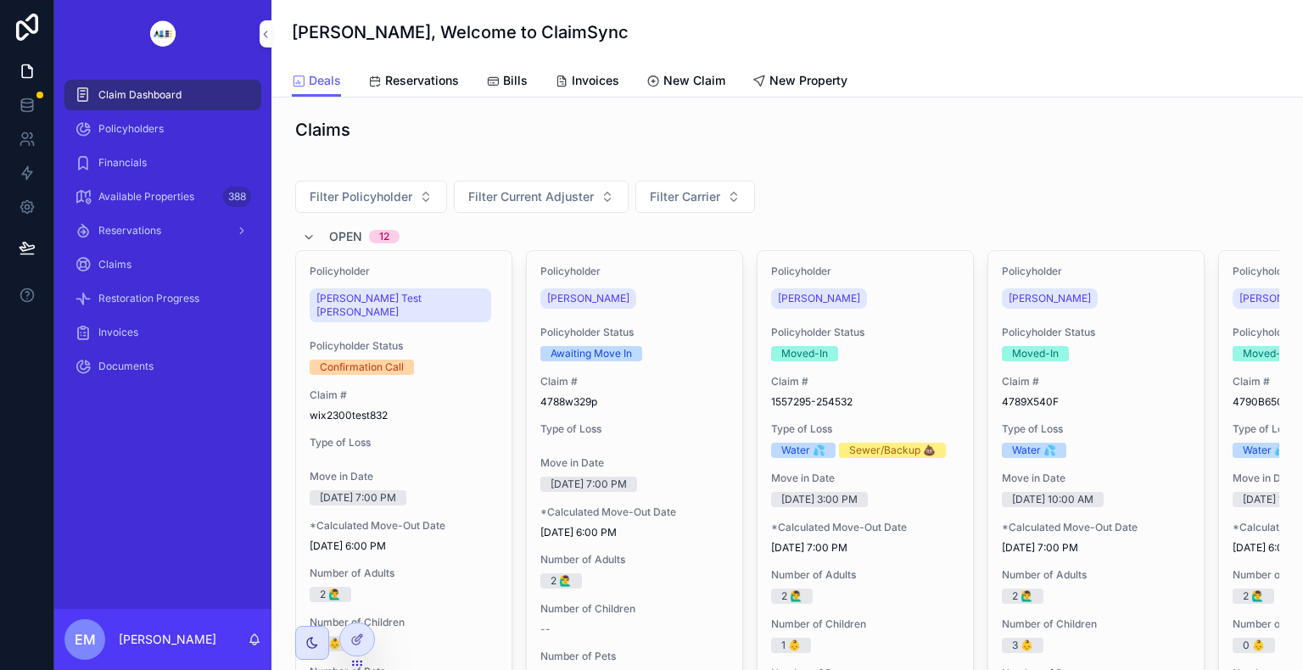
click at [166, 120] on div "Policyholders" at bounding box center [163, 128] width 176 height 27
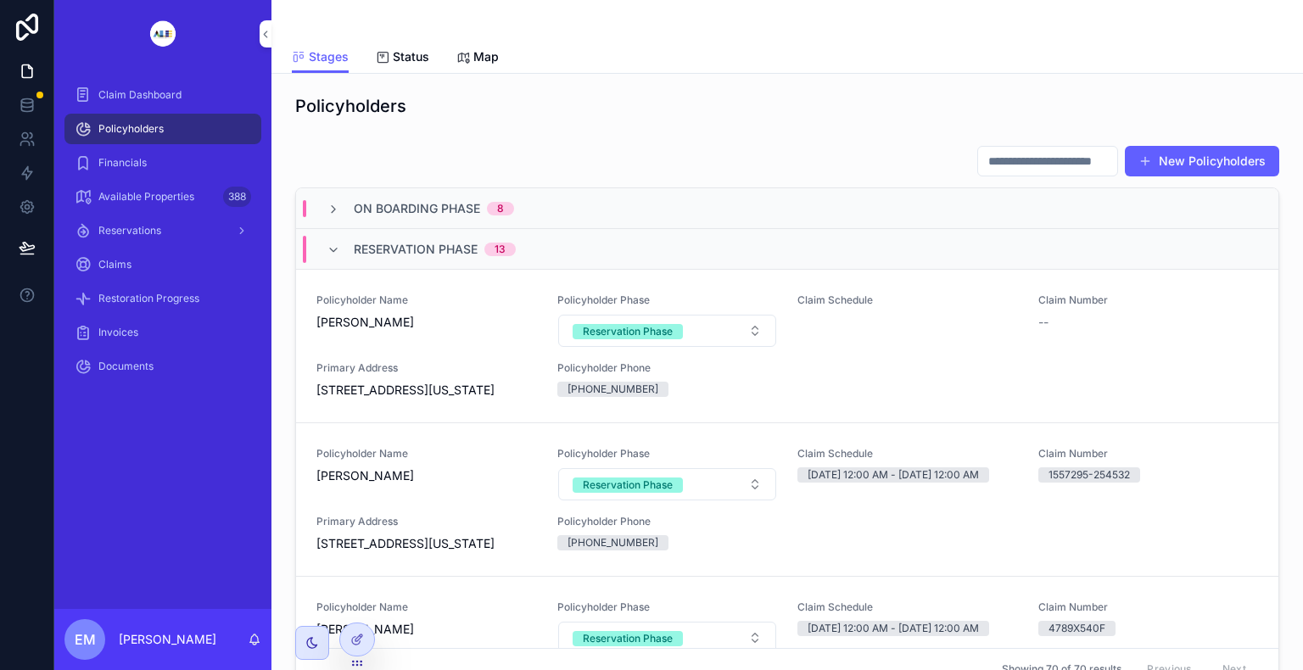
click at [978, 161] on input "scrollable content" at bounding box center [1047, 161] width 139 height 24
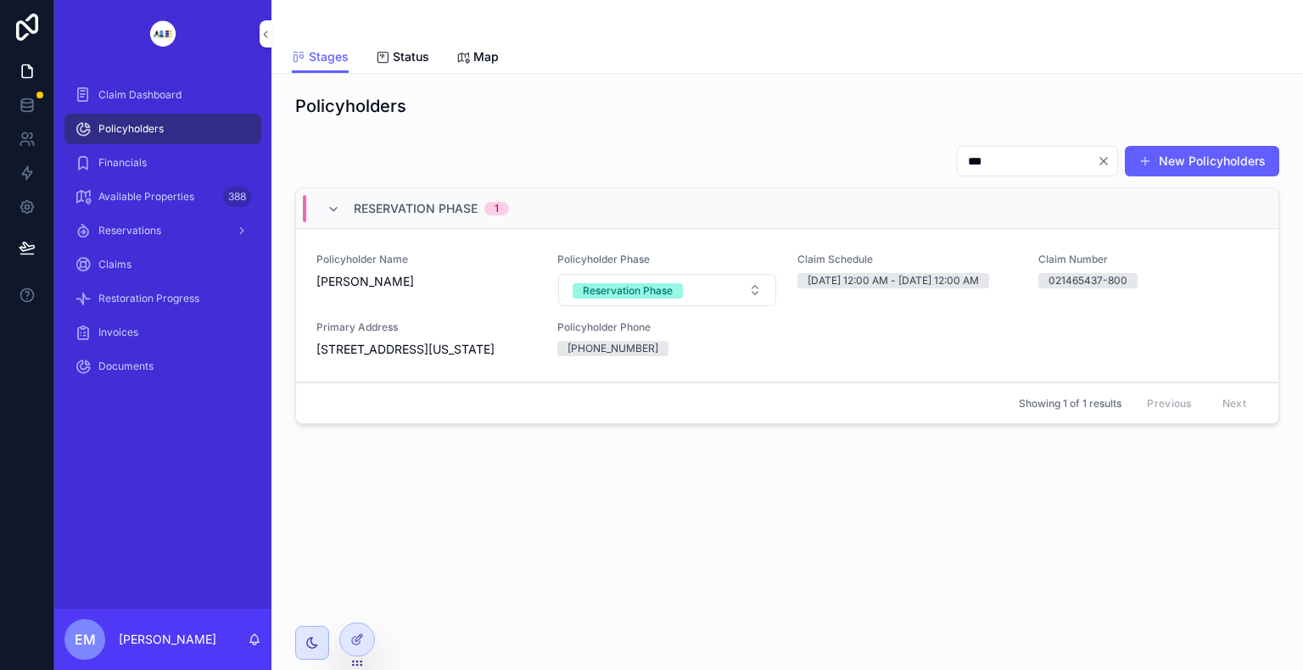
type input "***"
click at [420, 280] on span "[PERSON_NAME]" at bounding box center [426, 281] width 220 height 17
